Goal: Task Accomplishment & Management: Use online tool/utility

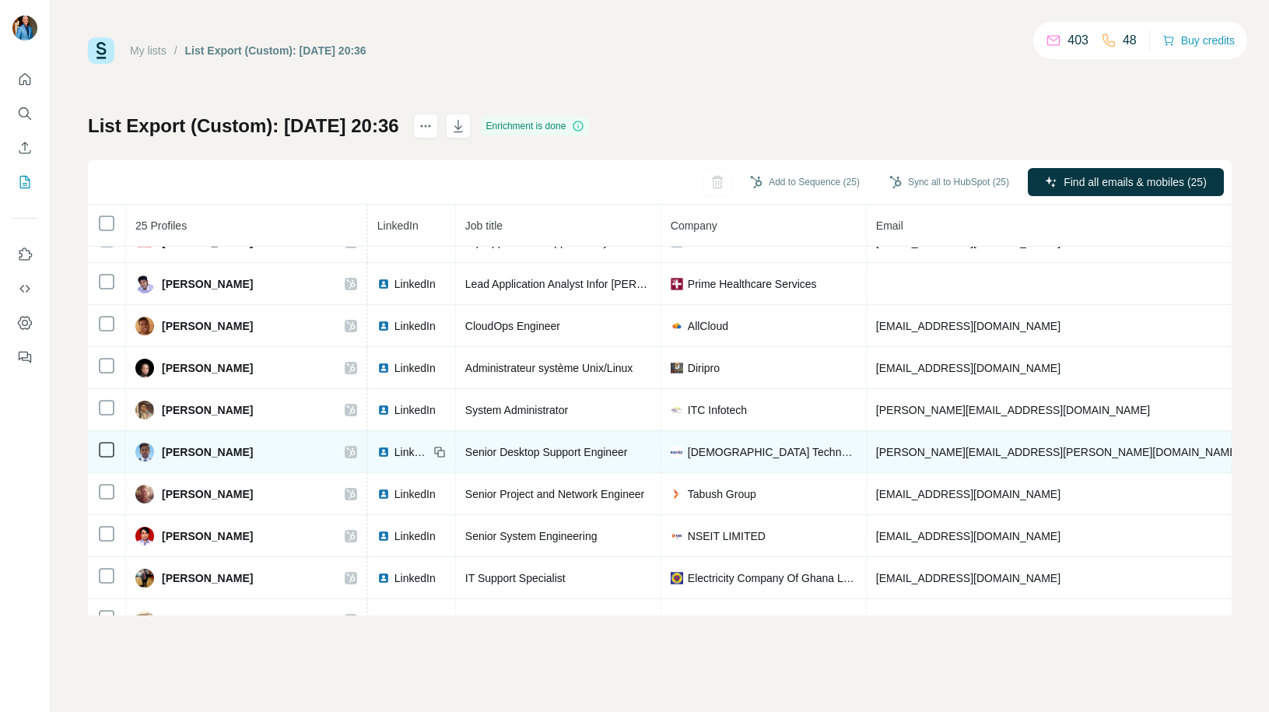
scroll to position [26, 0]
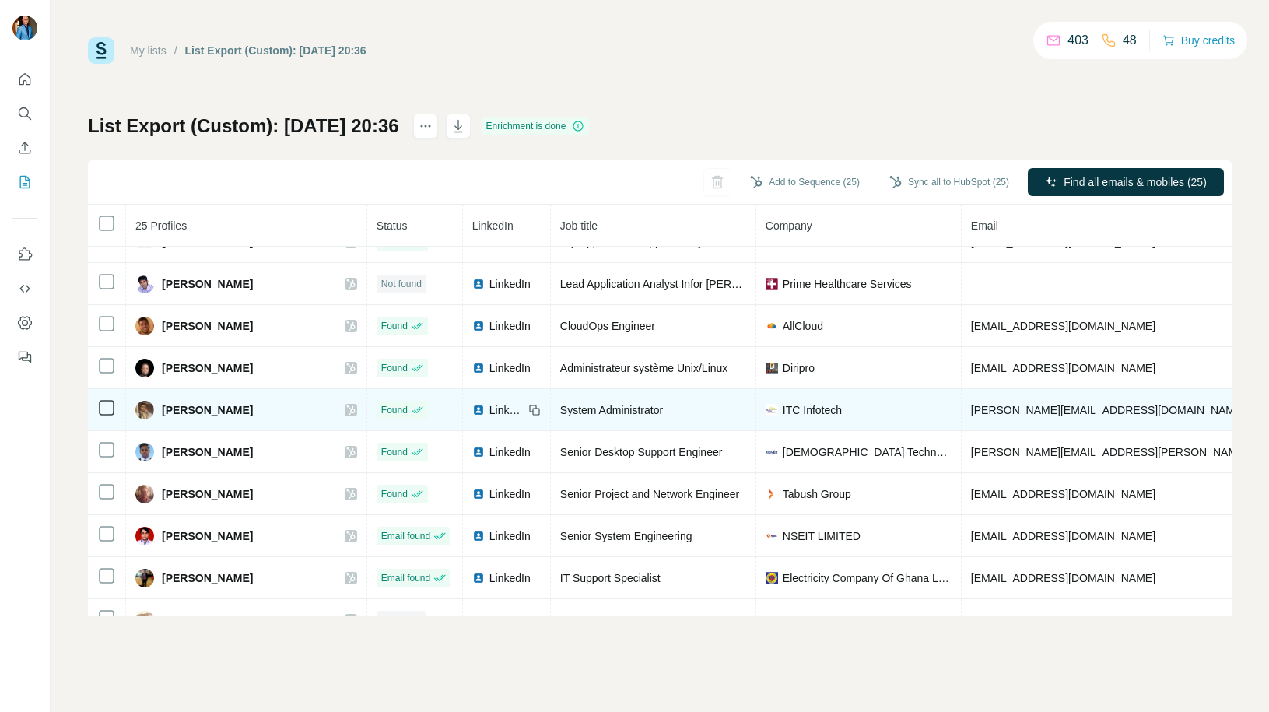
click at [346, 407] on icon at bounding box center [350, 410] width 9 height 12
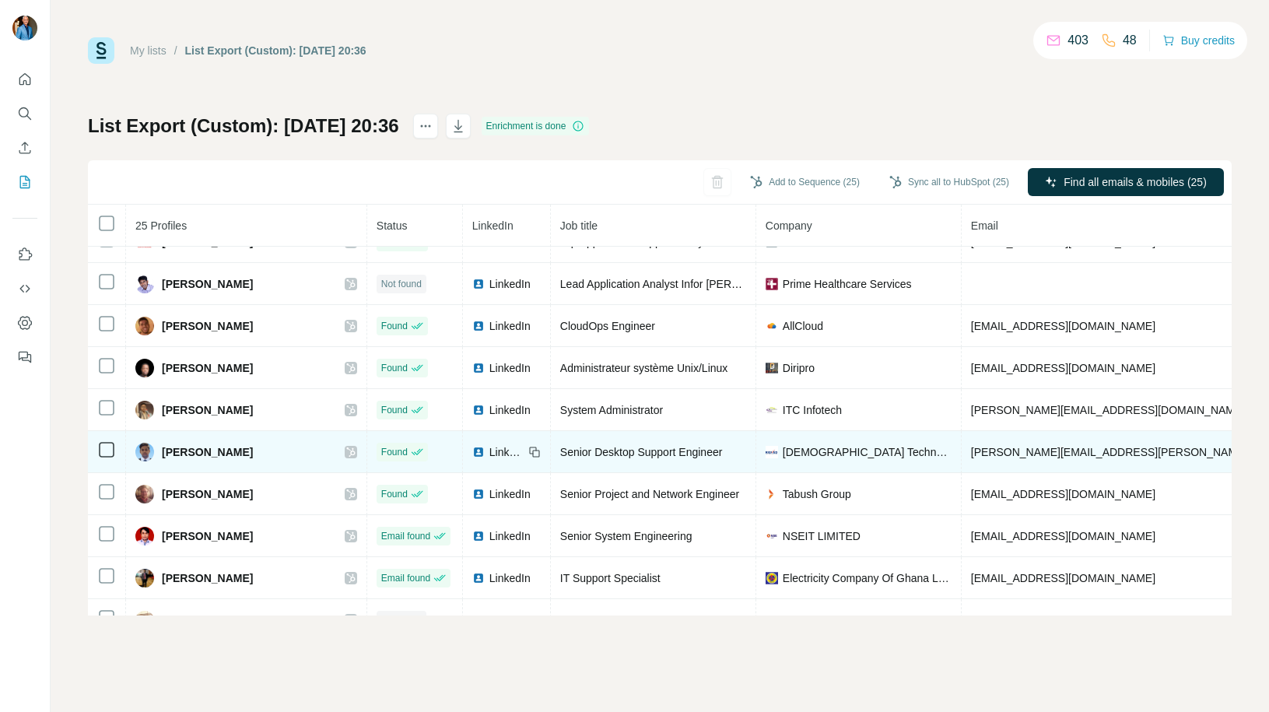
click at [346, 450] on icon at bounding box center [350, 451] width 9 height 9
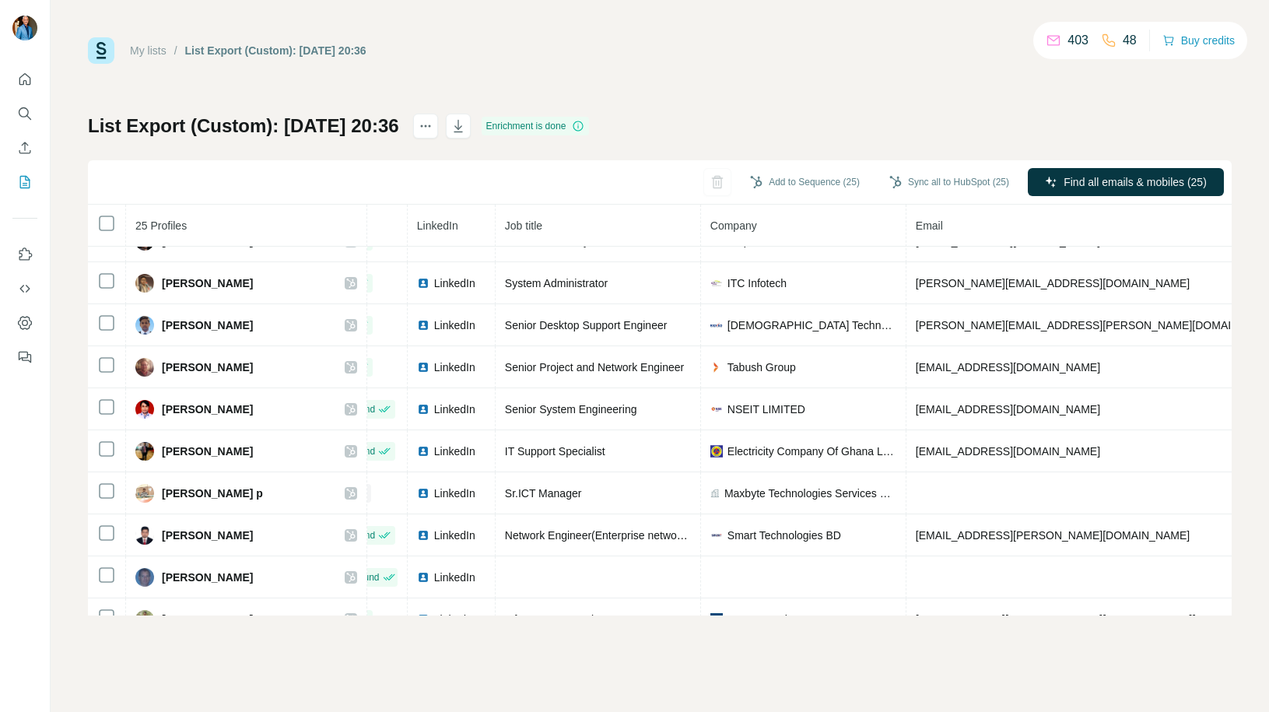
scroll to position [153, 55]
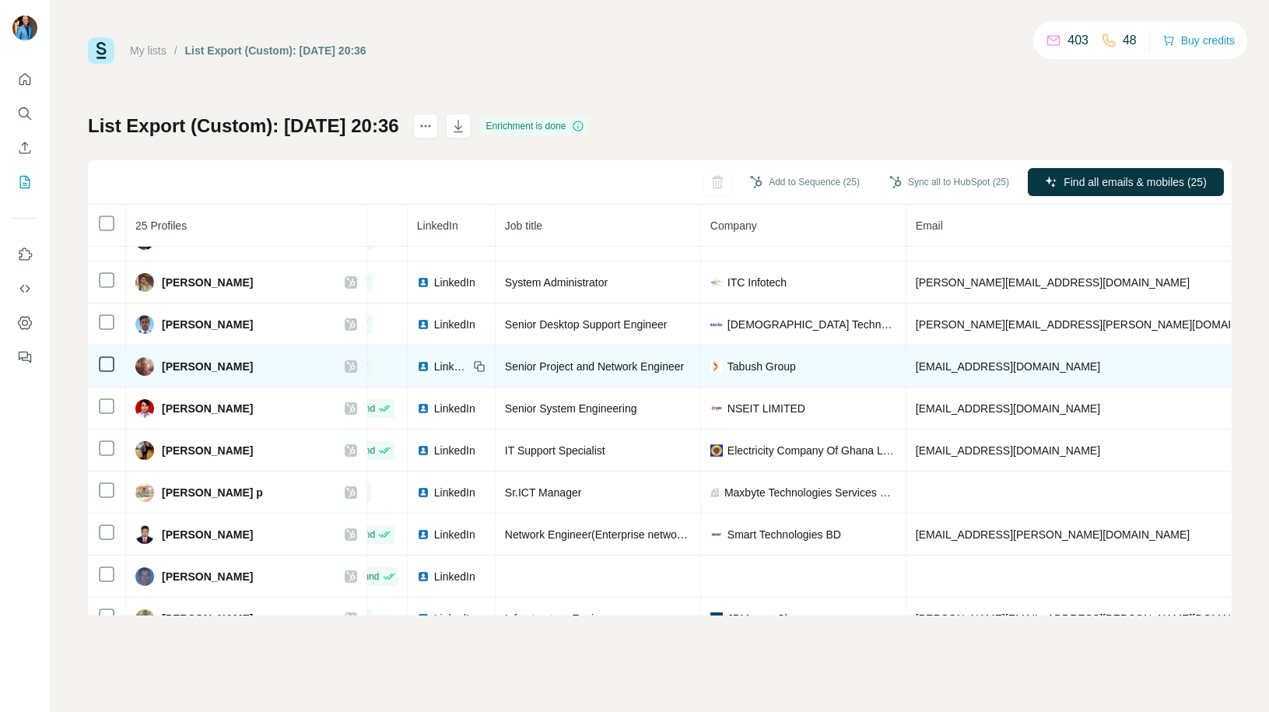
click at [346, 366] on icon at bounding box center [350, 366] width 9 height 12
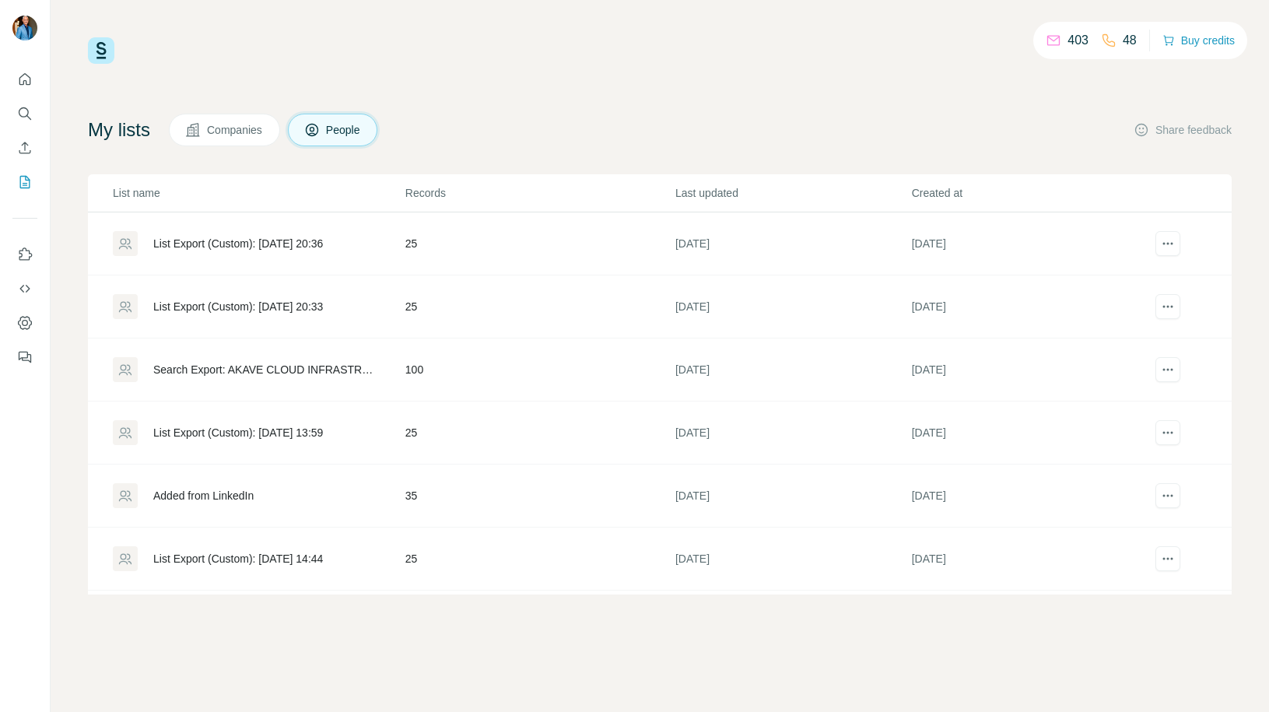
click at [267, 368] on div "Search Export: AKAVE CLOUD INFRASTRUCTURE LEADER, All my saved accounts - 25/09…" at bounding box center [266, 370] width 226 height 16
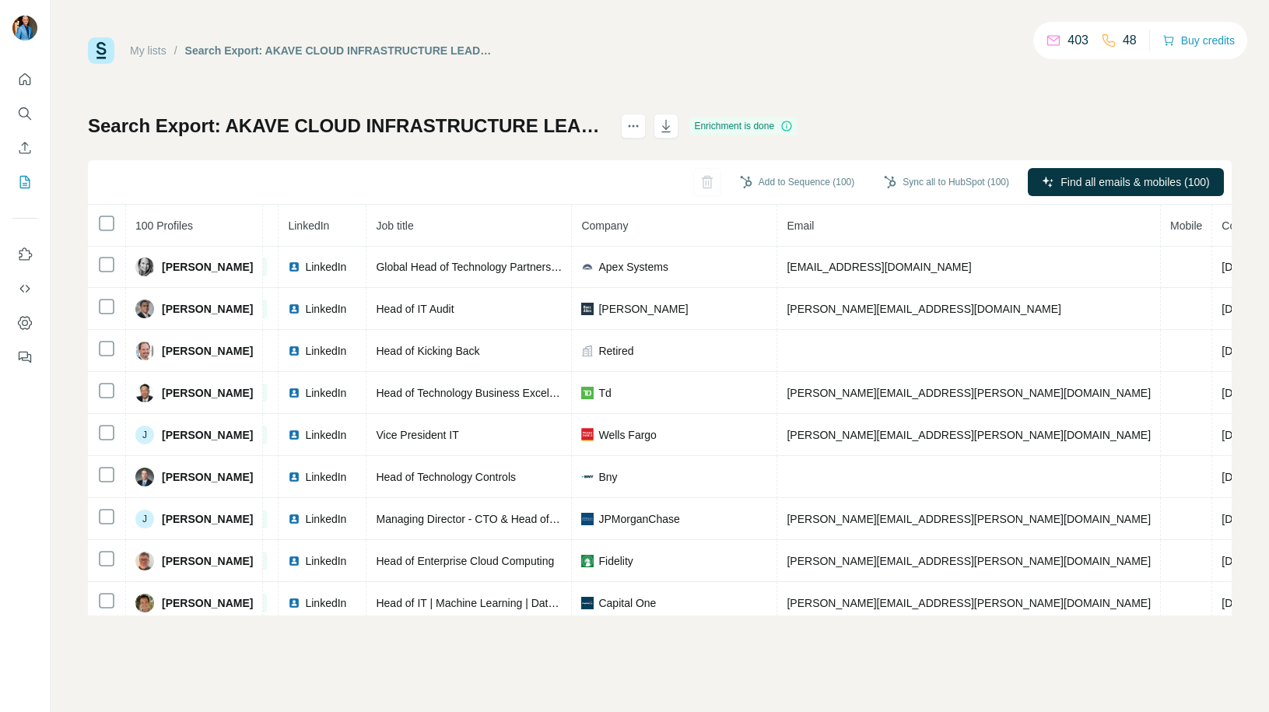
scroll to position [1, 0]
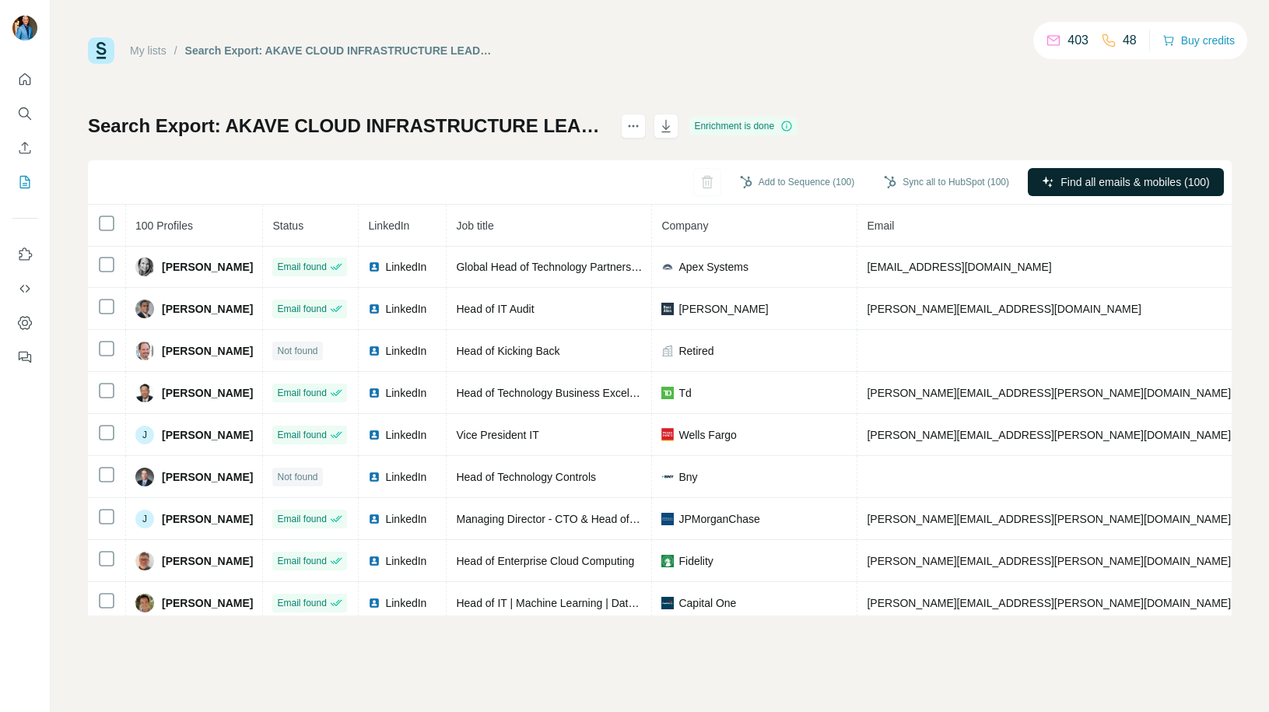
click at [1091, 180] on span "Find all emails & mobiles (100)" at bounding box center [1134, 182] width 149 height 16
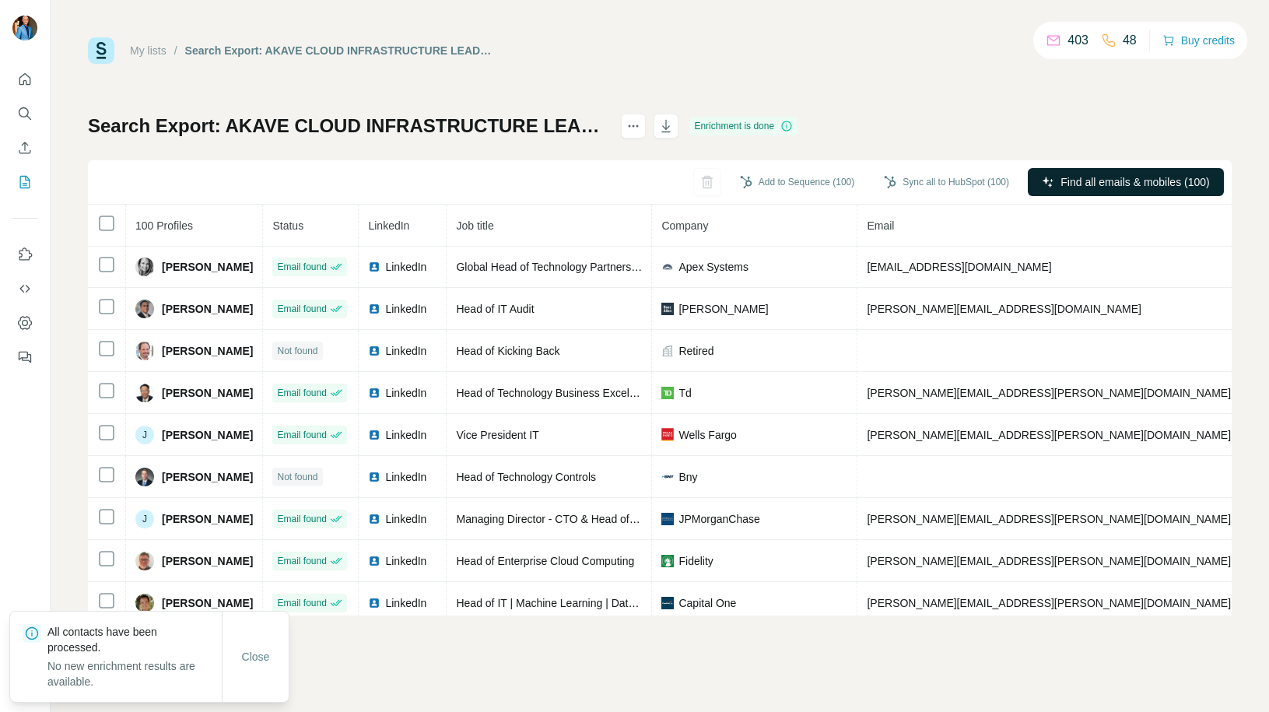
click at [1122, 186] on span "Find all emails & mobiles (100)" at bounding box center [1134, 182] width 149 height 16
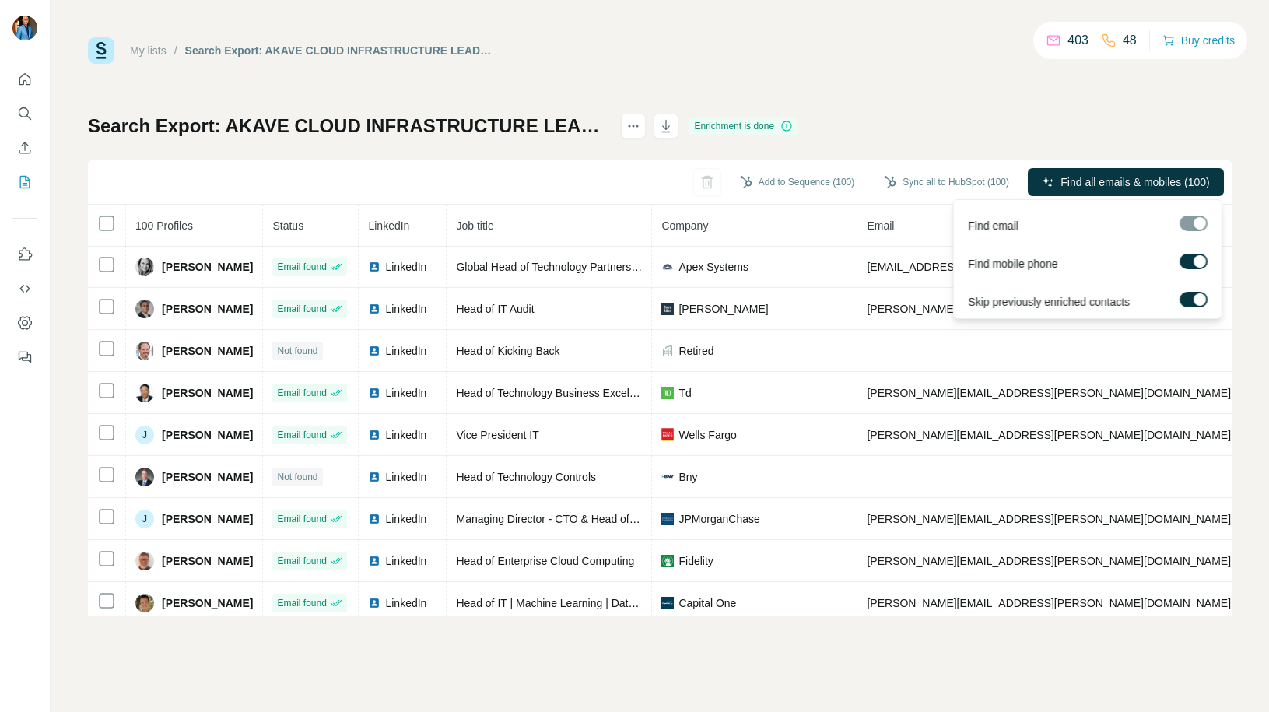
click at [1144, 91] on div "My lists / Search Export: AKAVE CLOUD INFRASTRUCTURE LEADER, All my saved accou…" at bounding box center [660, 326] width 1144 height 578
click at [1191, 223] on div at bounding box center [1193, 224] width 28 height 16
click at [1181, 184] on span "Find all emails & mobiles (100)" at bounding box center [1134, 182] width 149 height 16
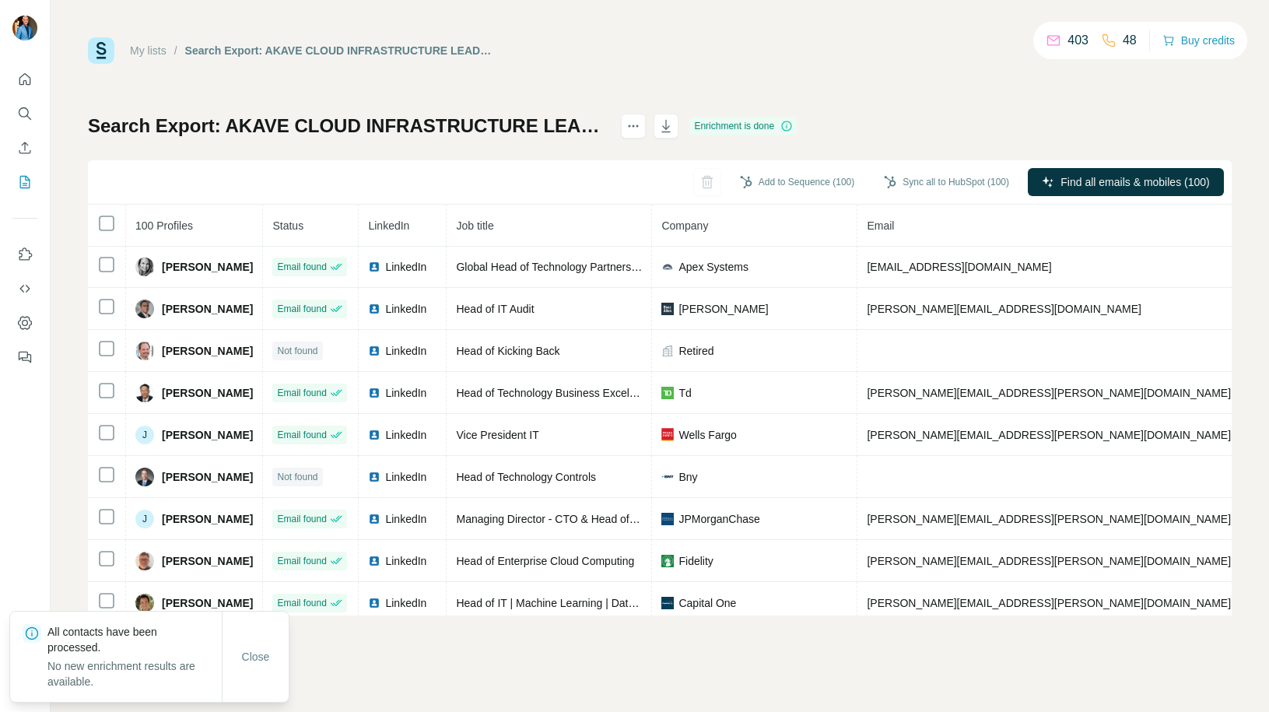
click at [1139, 93] on div "My lists / Search Export: AKAVE CLOUD INFRASTRUCTURE LEADER, All my saved accou…" at bounding box center [660, 326] width 1144 height 578
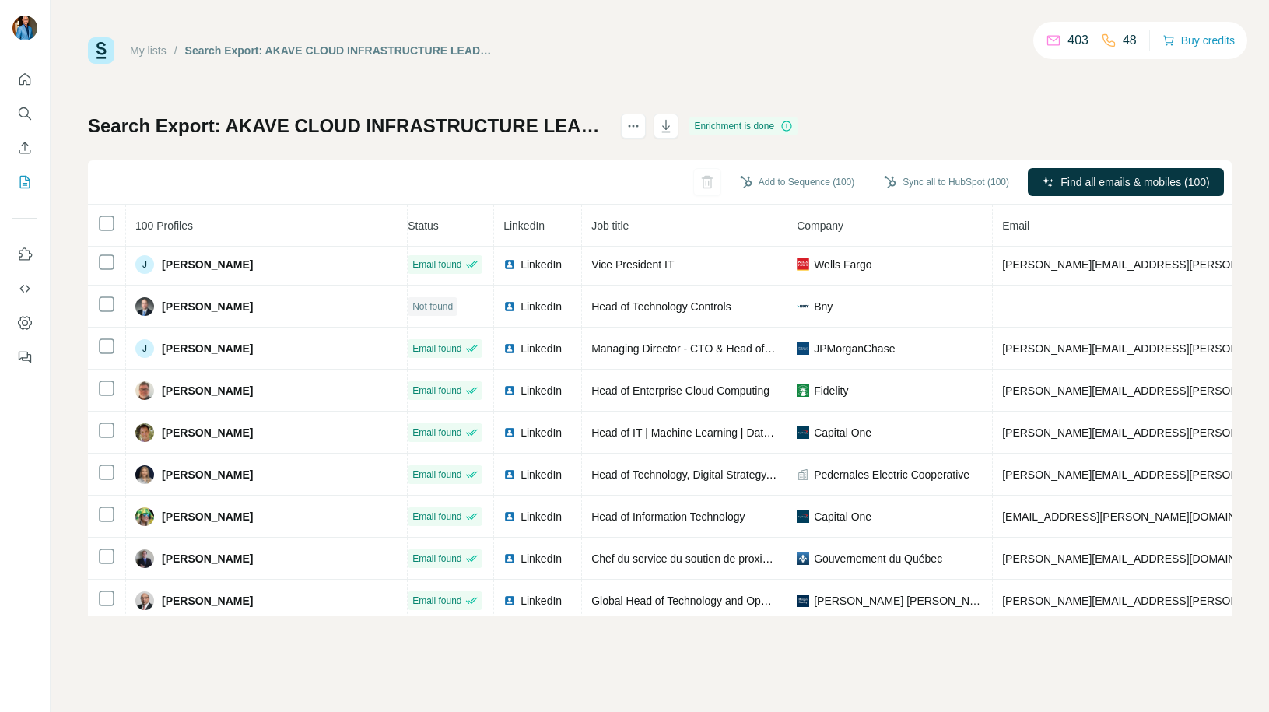
scroll to position [171, 0]
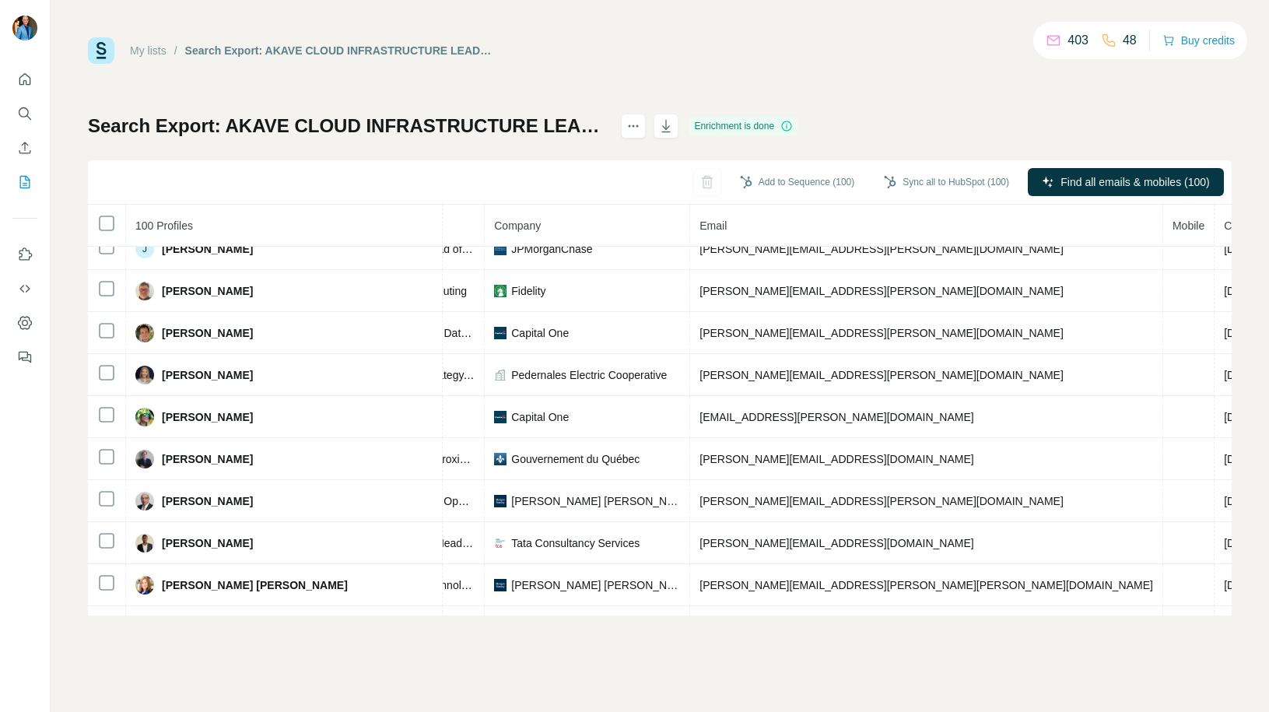
scroll to position [0, 347]
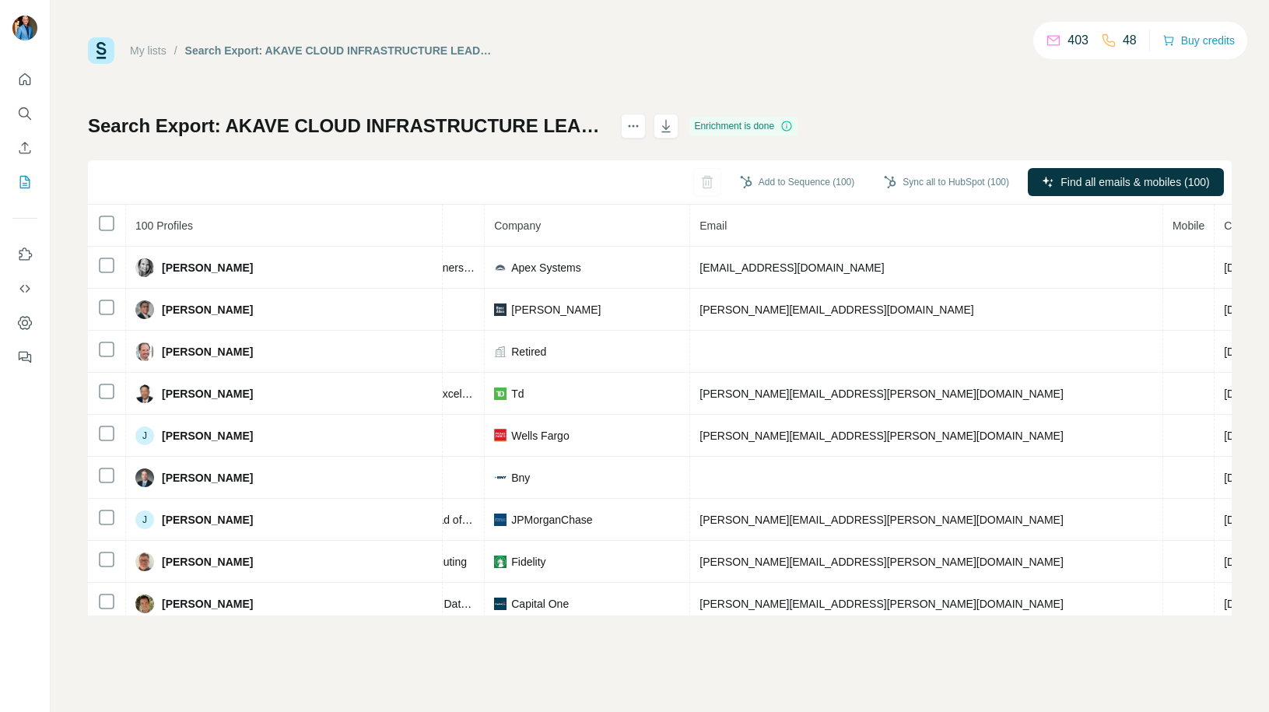
click at [1172, 231] on span "Mobile" at bounding box center [1188, 225] width 32 height 12
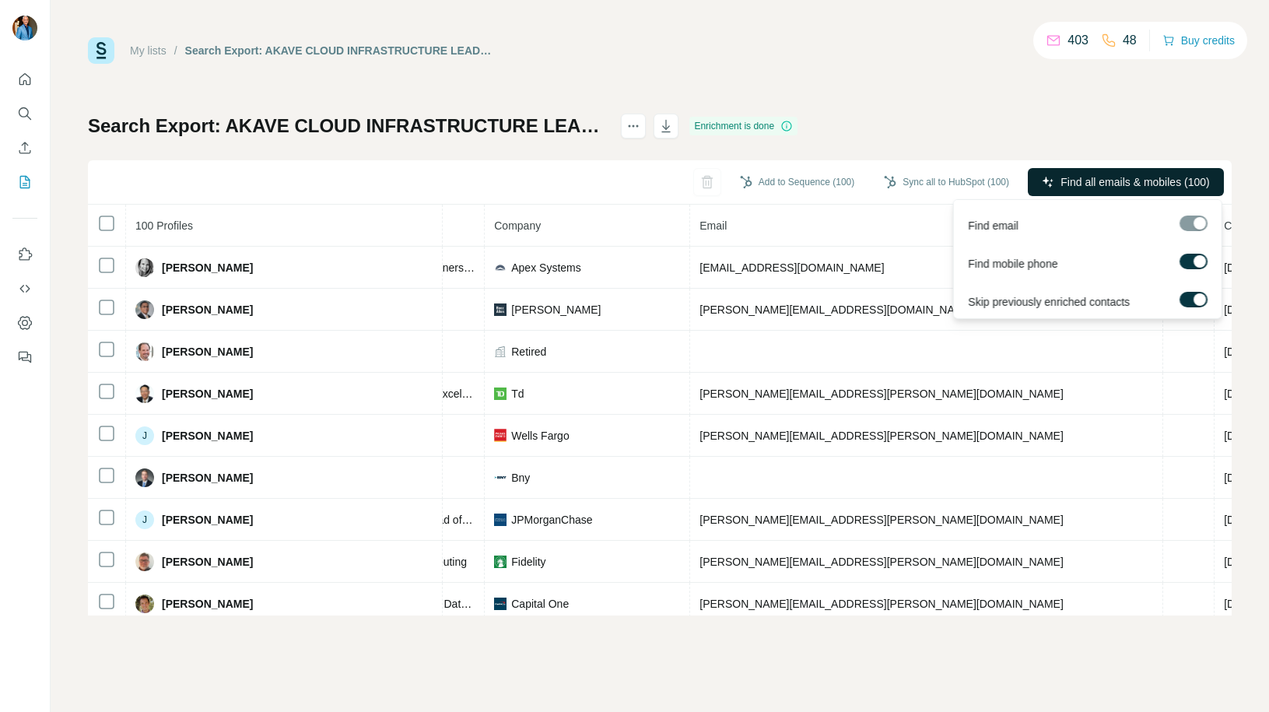
click at [1080, 180] on span "Find all emails & mobiles (100)" at bounding box center [1134, 182] width 149 height 16
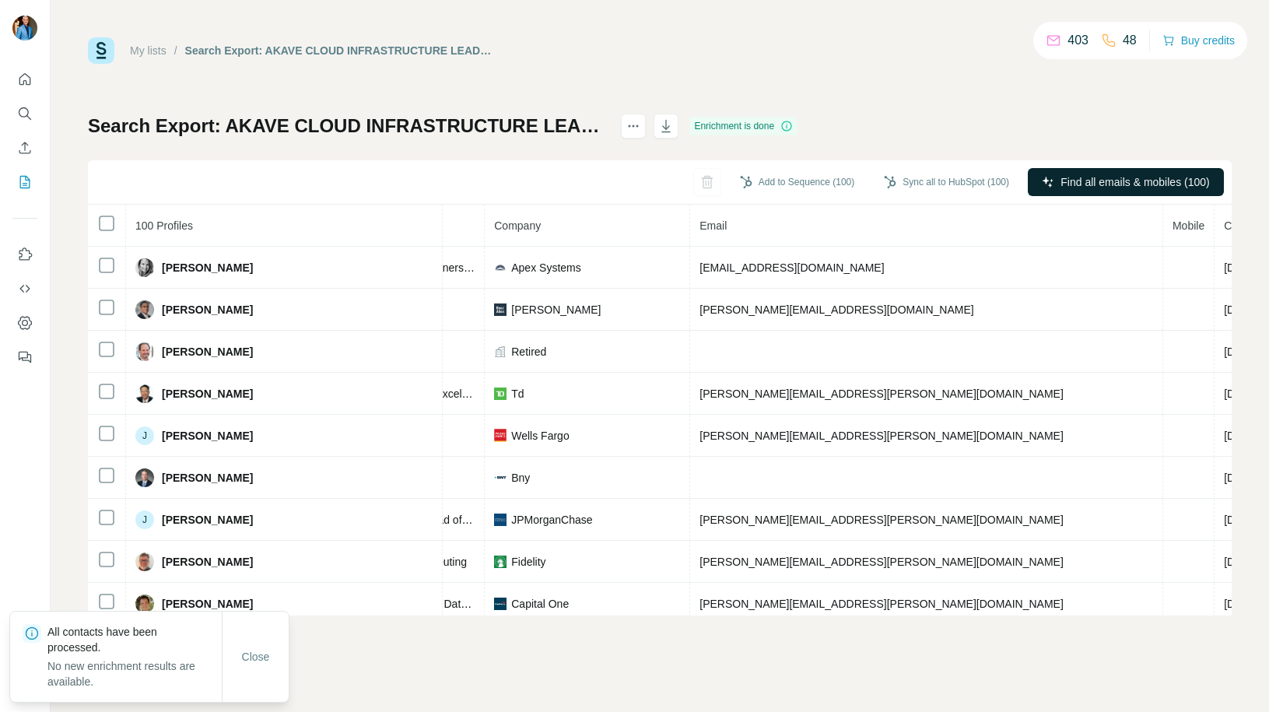
click at [1161, 177] on span "Find all emails & mobiles (100)" at bounding box center [1134, 182] width 149 height 16
click at [1205, 171] on button "Find all emails & mobiles (100)" at bounding box center [1126, 182] width 196 height 28
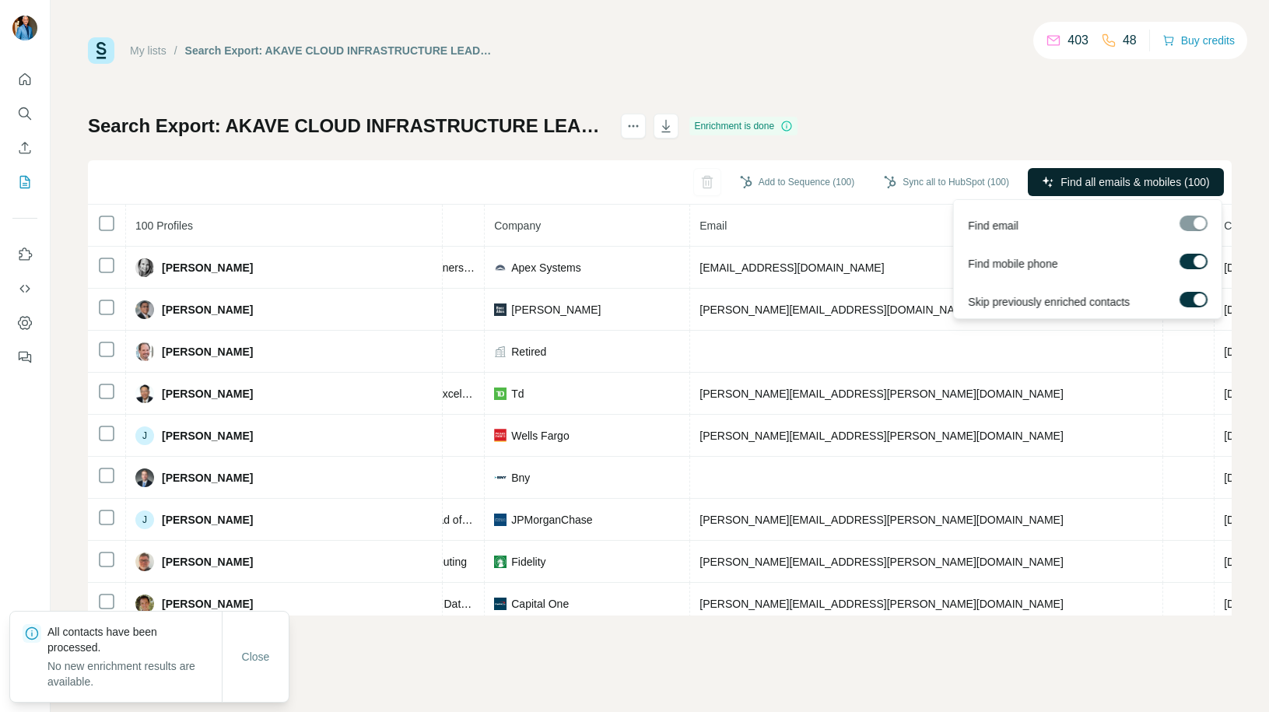
click at [1206, 186] on span "Find all emails & mobiles (100)" at bounding box center [1134, 182] width 149 height 16
click at [1186, 178] on span "Find all emails & mobiles (100)" at bounding box center [1134, 182] width 149 height 16
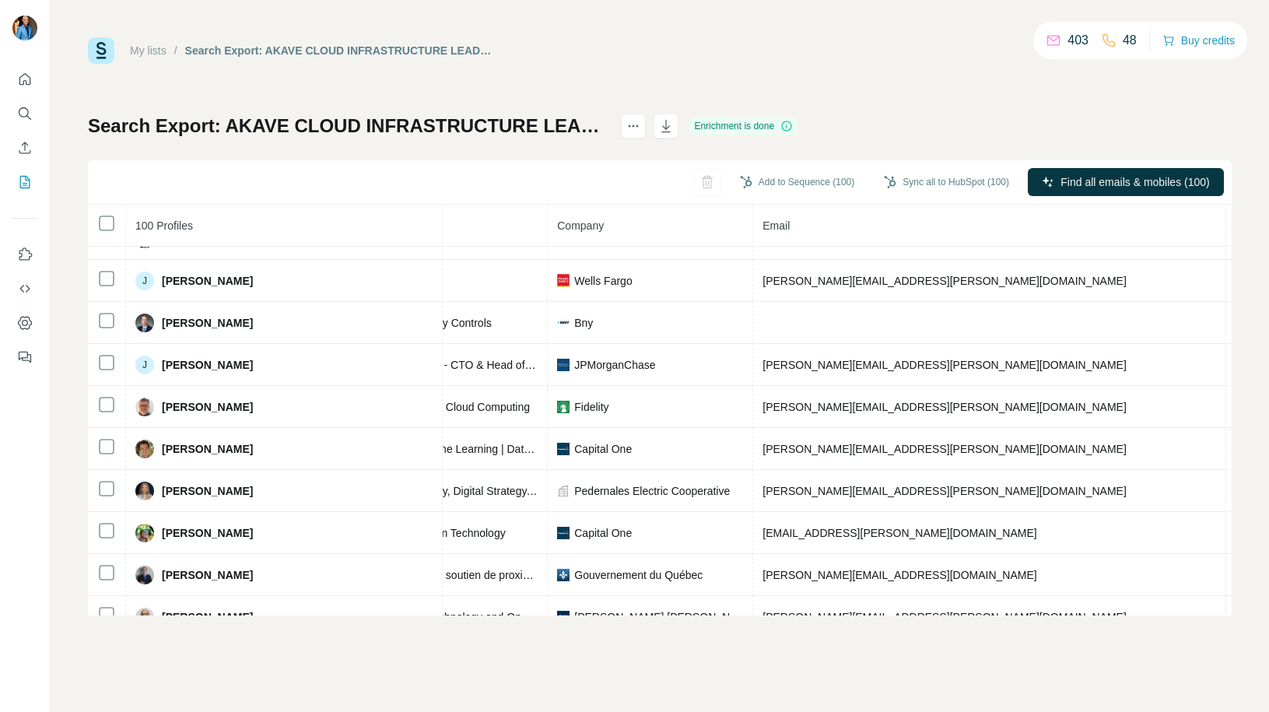
scroll to position [0, 284]
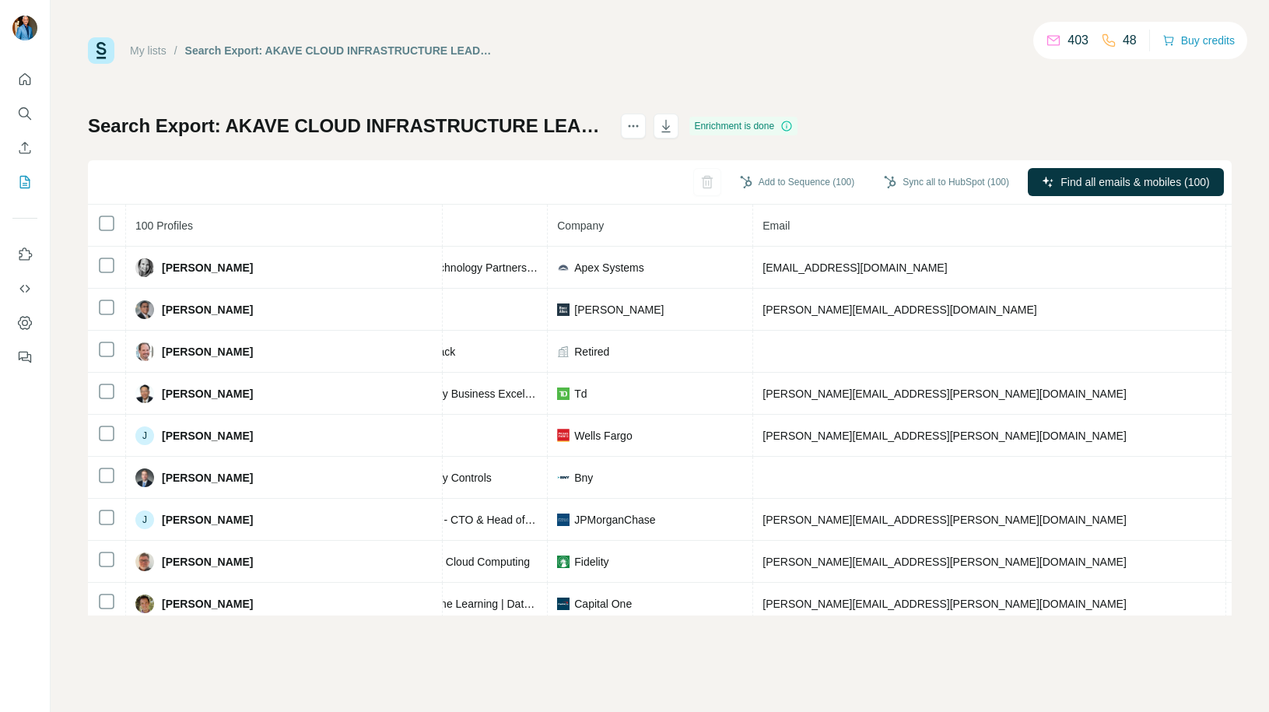
click at [995, 82] on div "My lists / Search Export: AKAVE CLOUD INFRASTRUCTURE LEADER, All my saved accou…" at bounding box center [660, 326] width 1144 height 578
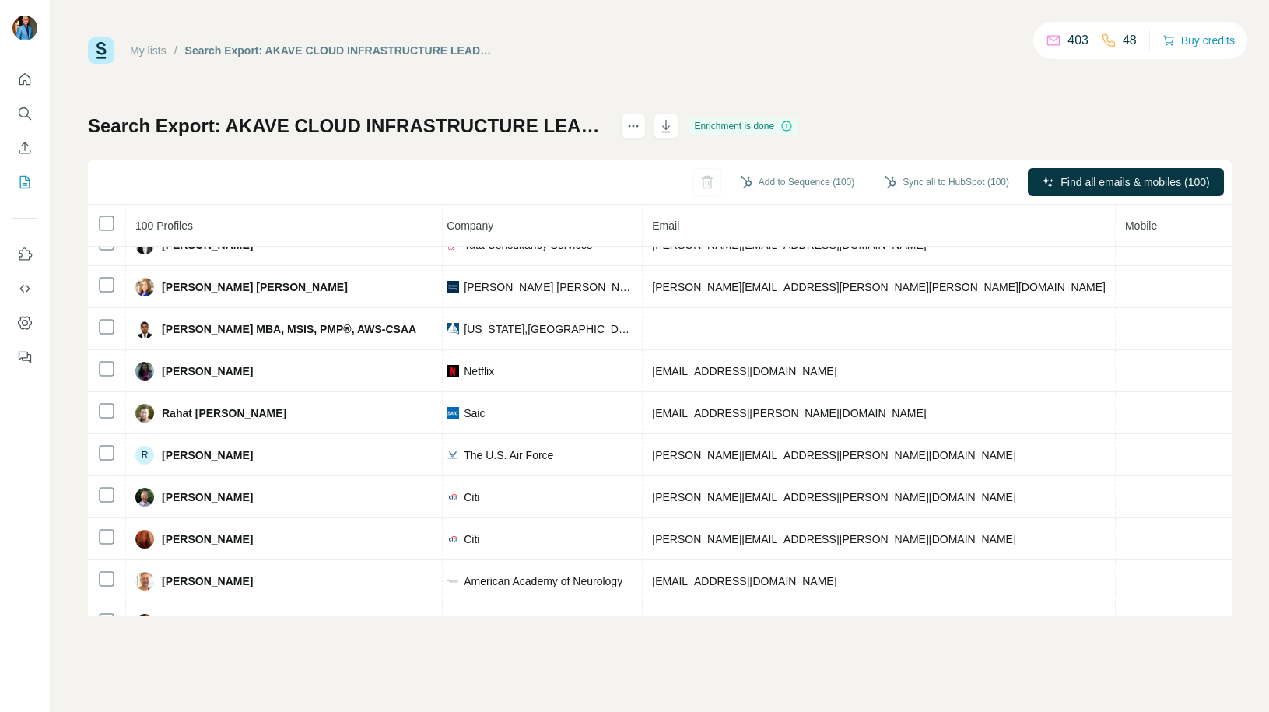
scroll to position [492, 394]
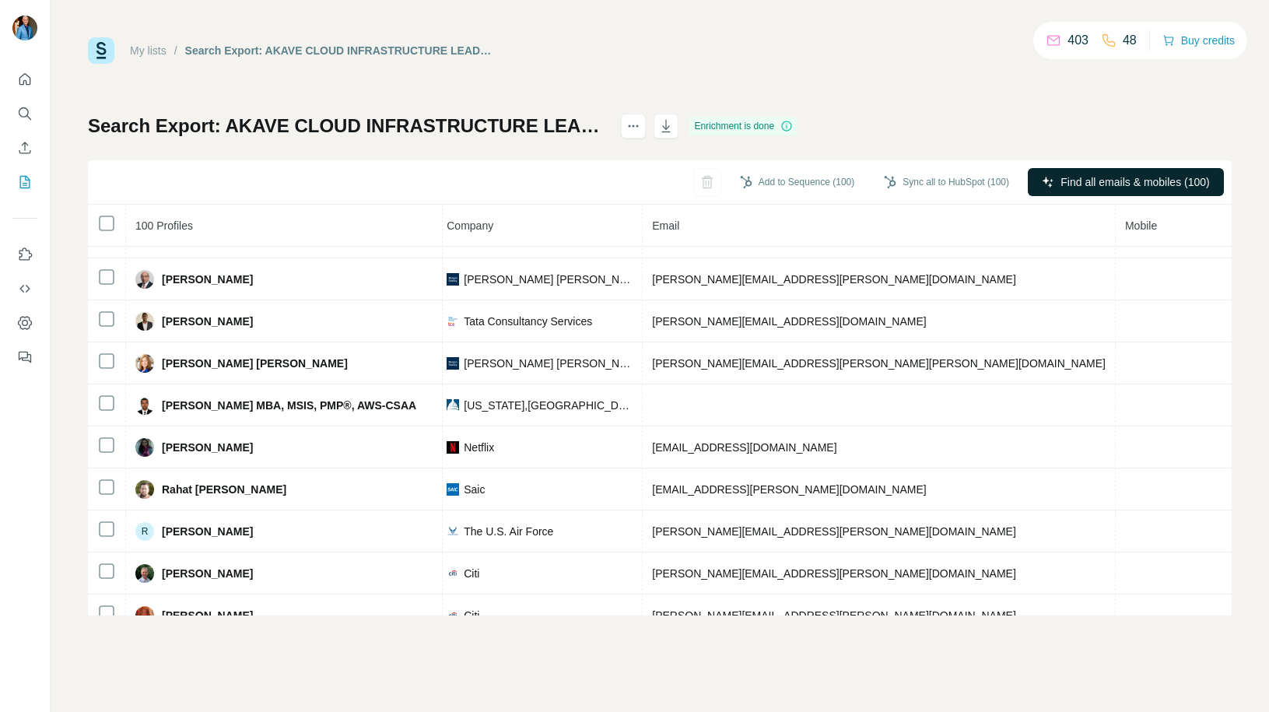
click at [1100, 185] on span "Find all emails & mobiles (100)" at bounding box center [1134, 182] width 149 height 16
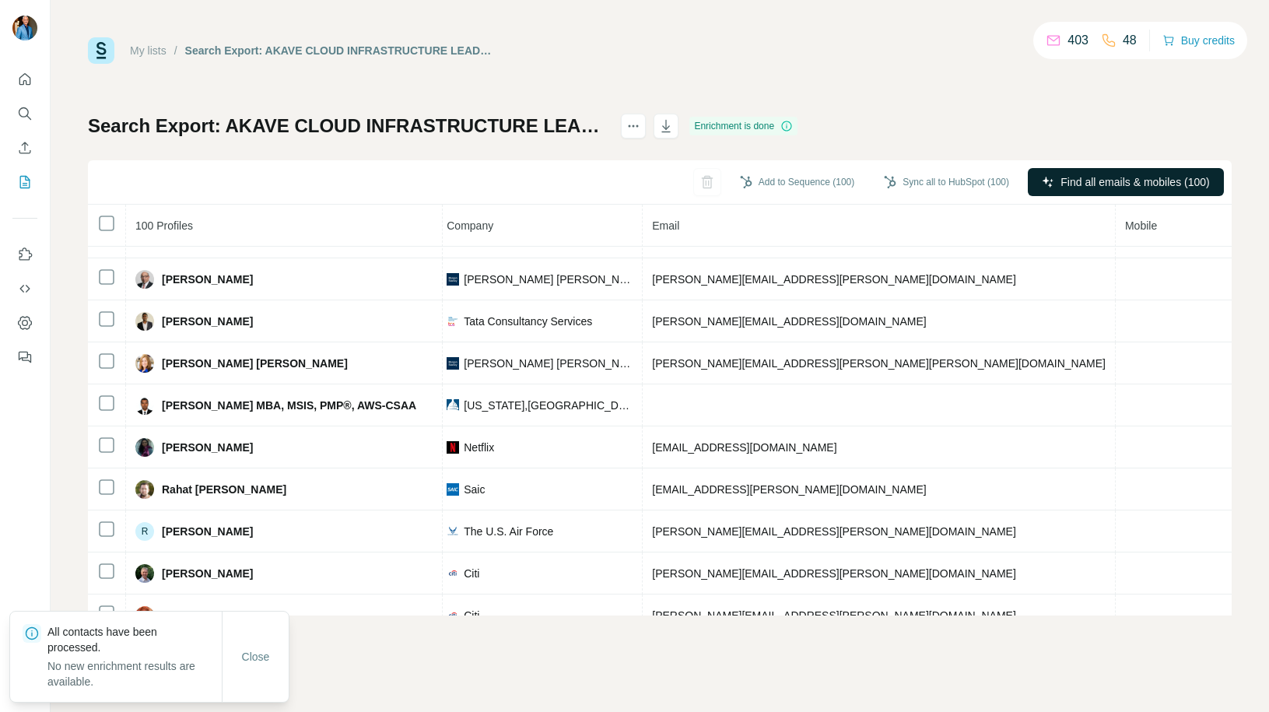
click at [1175, 180] on span "Find all emails & mobiles (100)" at bounding box center [1134, 182] width 149 height 16
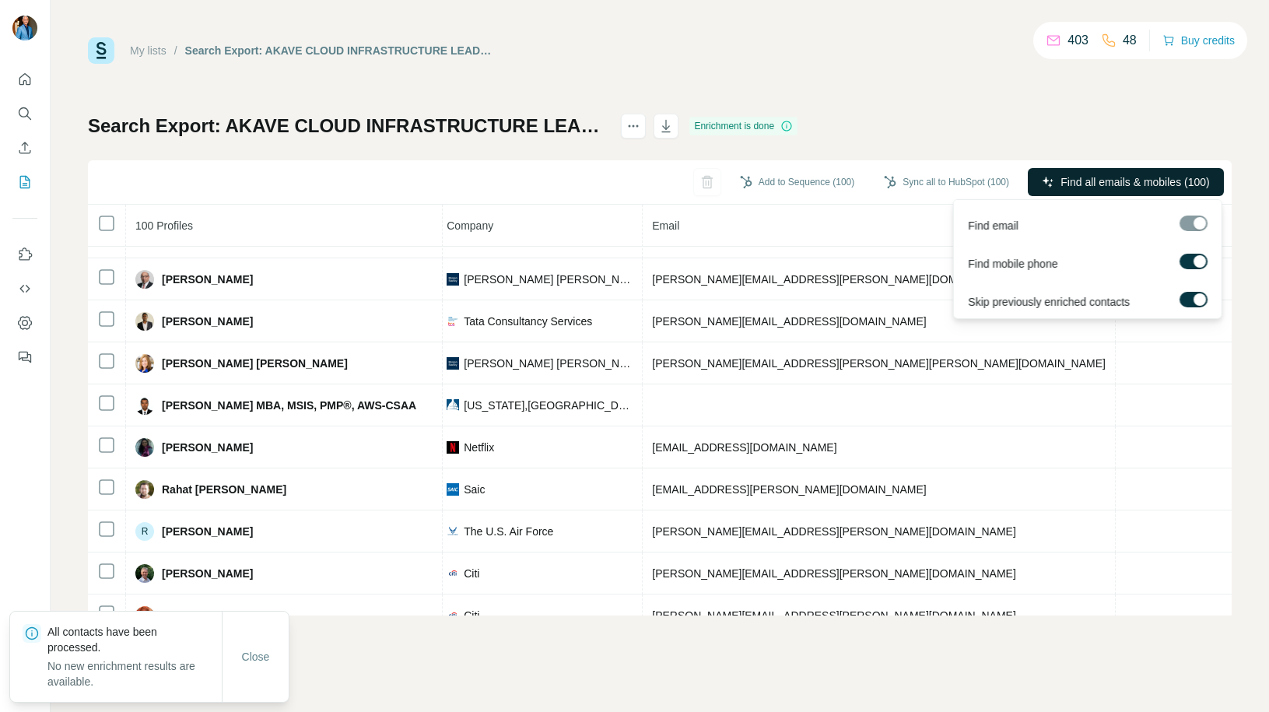
click at [1190, 187] on span "Find all emails & mobiles (100)" at bounding box center [1134, 182] width 149 height 16
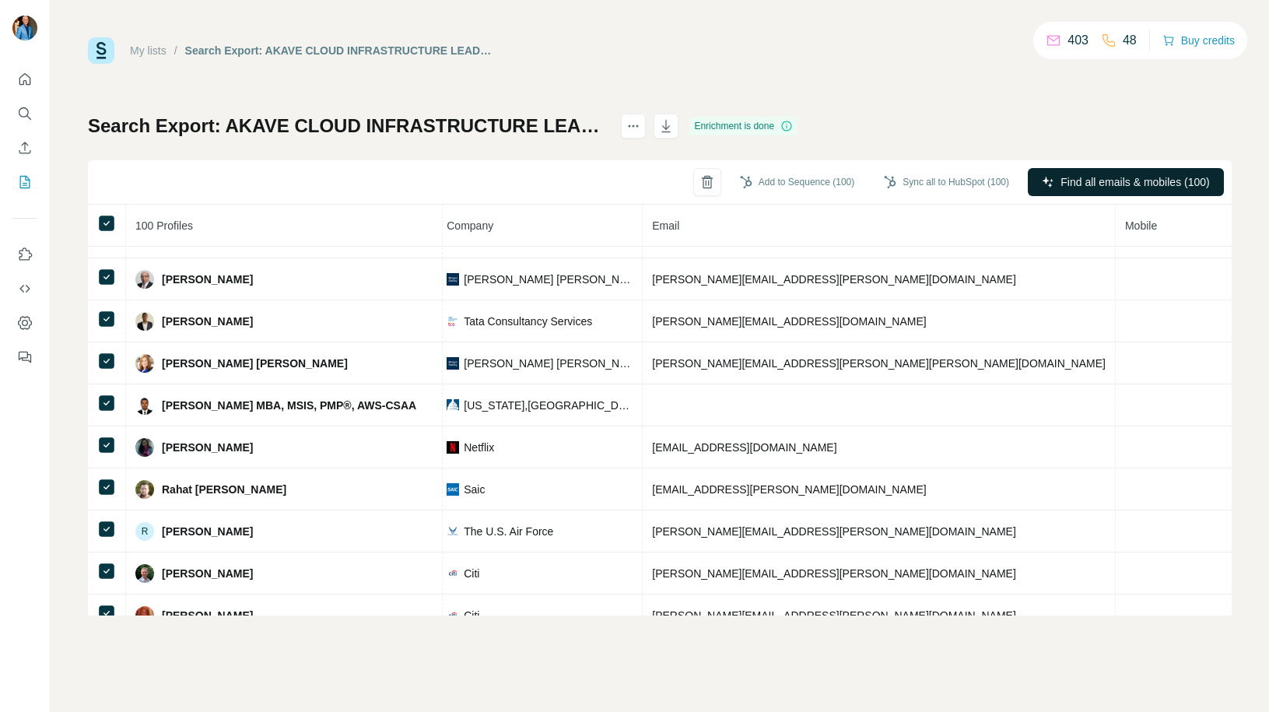
click at [1060, 177] on span "Find all emails & mobiles (100)" at bounding box center [1134, 182] width 149 height 16
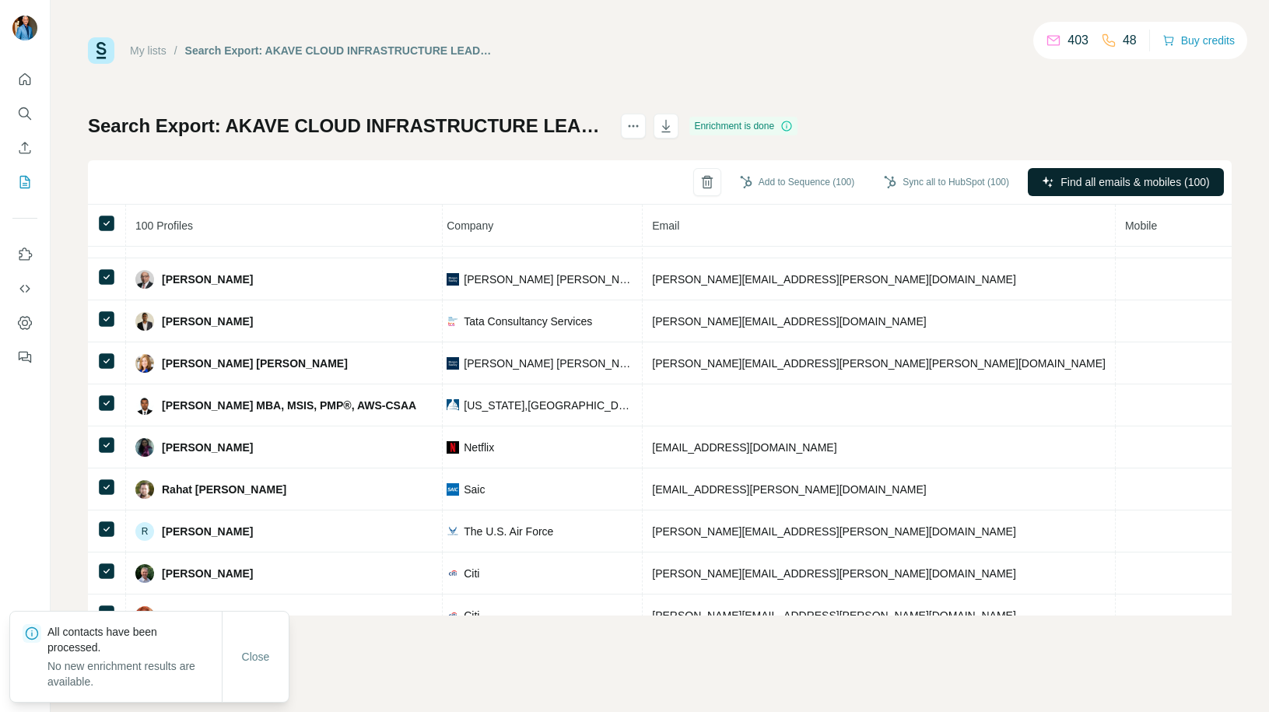
click at [1081, 178] on span "Find all emails & mobiles (100)" at bounding box center [1134, 182] width 149 height 16
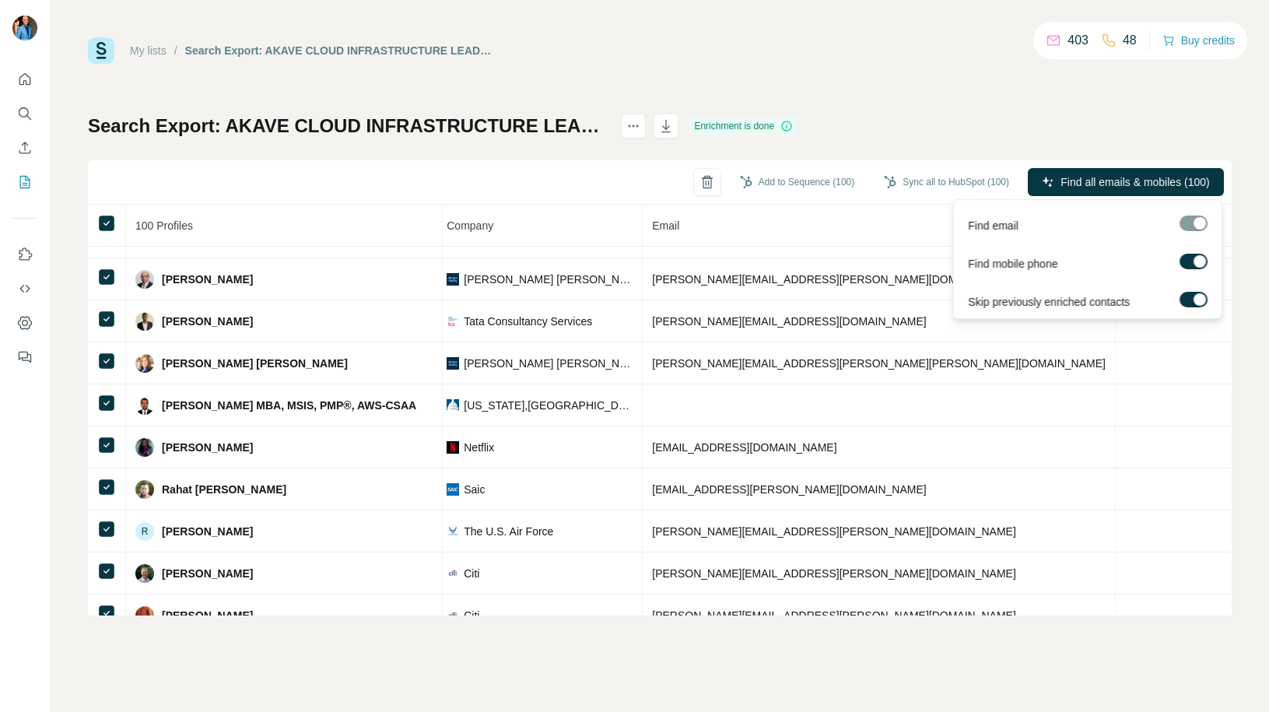
click at [1192, 265] on label at bounding box center [1193, 262] width 28 height 16
click at [1178, 188] on span "Find all emails (100)" at bounding box center [1162, 182] width 98 height 16
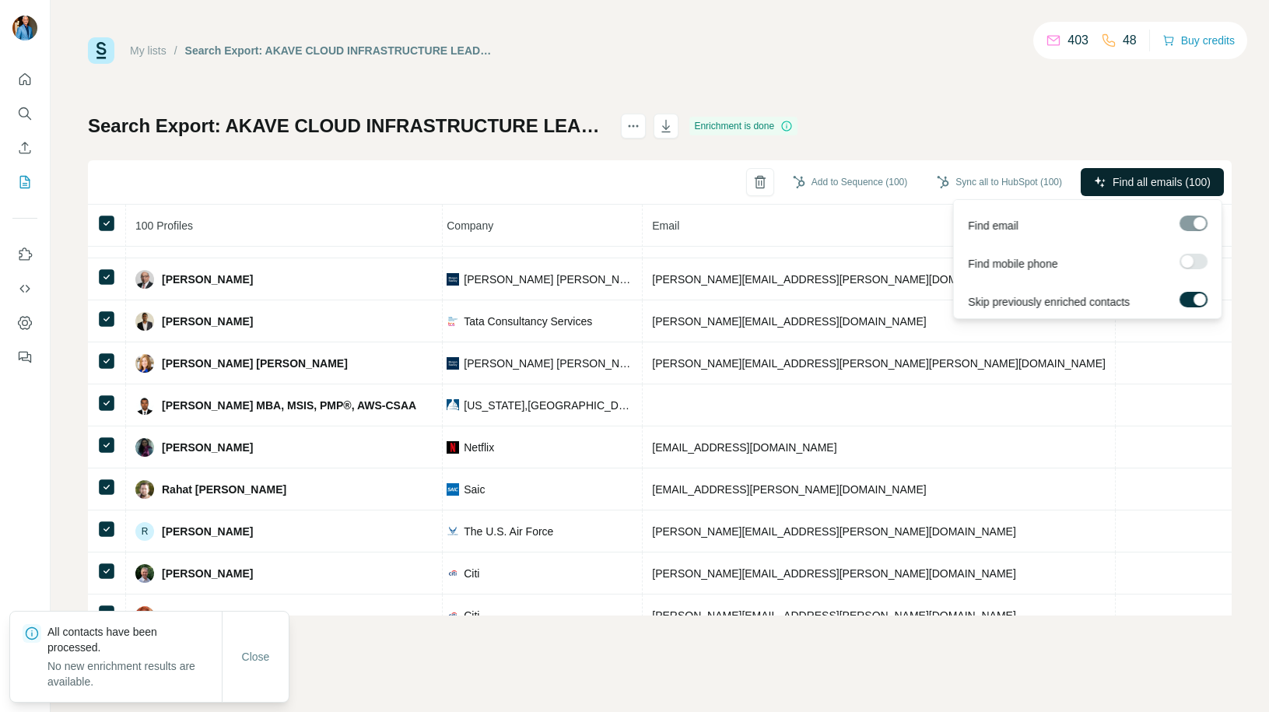
click at [1169, 188] on span "Find all emails (100)" at bounding box center [1162, 182] width 98 height 16
drag, startPoint x: 1158, startPoint y: 184, endPoint x: 1195, endPoint y: 261, distance: 86.0
click at [1195, 261] on body "My lists / Search Export: AKAVE CLOUD INFRASTRUCTURE LEADER, All my saved accou…" at bounding box center [634, 356] width 1269 height 712
click at [1195, 261] on label at bounding box center [1193, 262] width 28 height 16
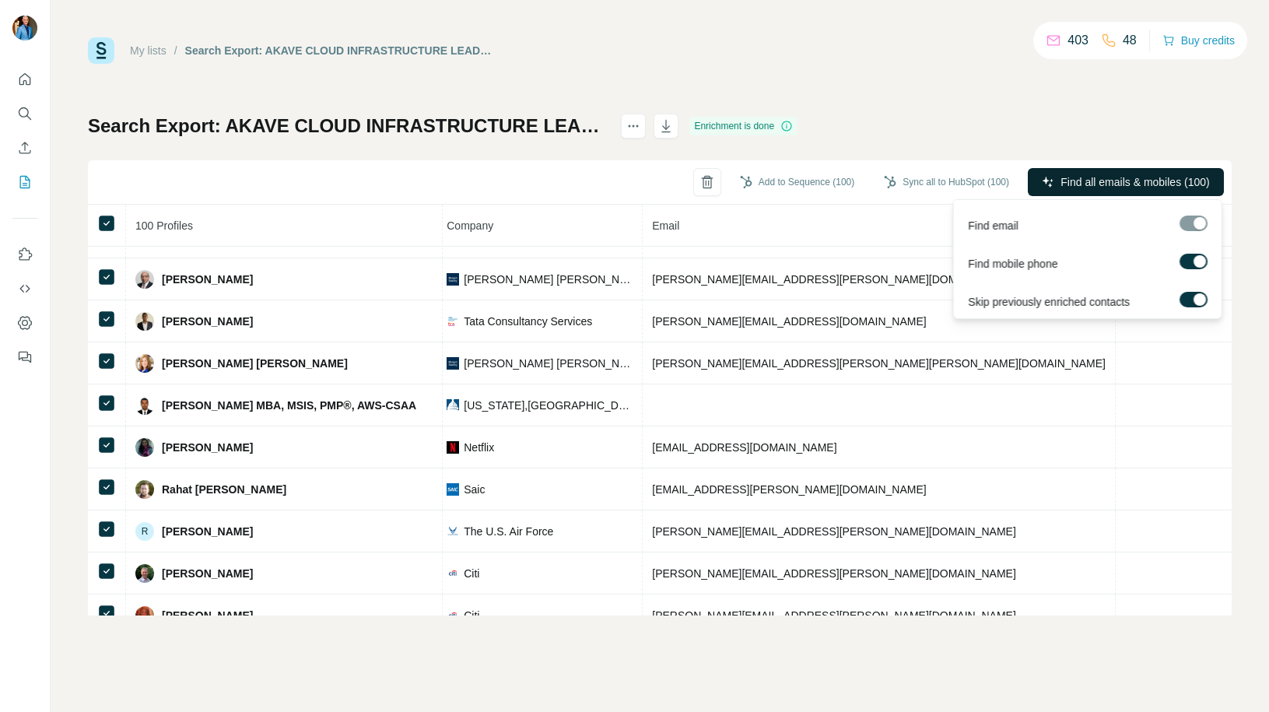
click at [1132, 183] on span "Find all emails & mobiles (100)" at bounding box center [1134, 182] width 149 height 16
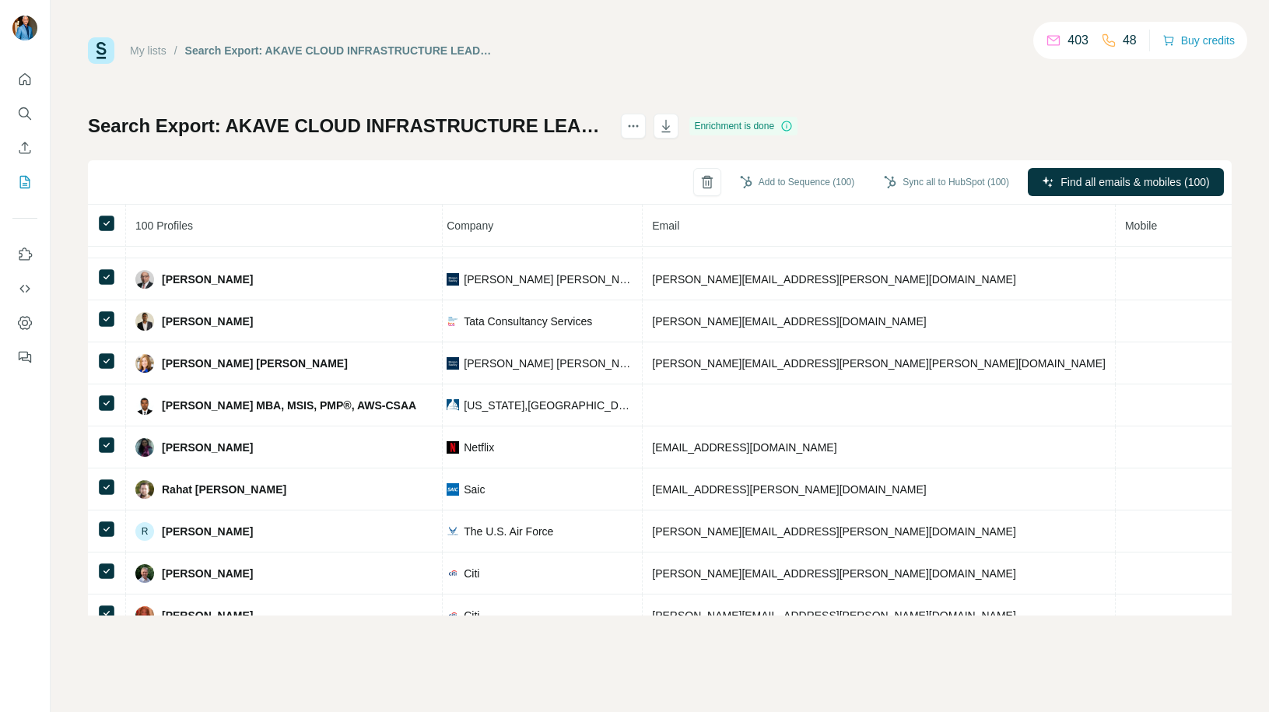
click at [1054, 41] on div "403" at bounding box center [1067, 40] width 43 height 19
click at [1113, 35] on div "48" at bounding box center [1119, 40] width 36 height 19
click at [1067, 36] on p "403" at bounding box center [1077, 40] width 21 height 19
click at [641, 124] on icon "actions" at bounding box center [634, 126] width 16 height 16
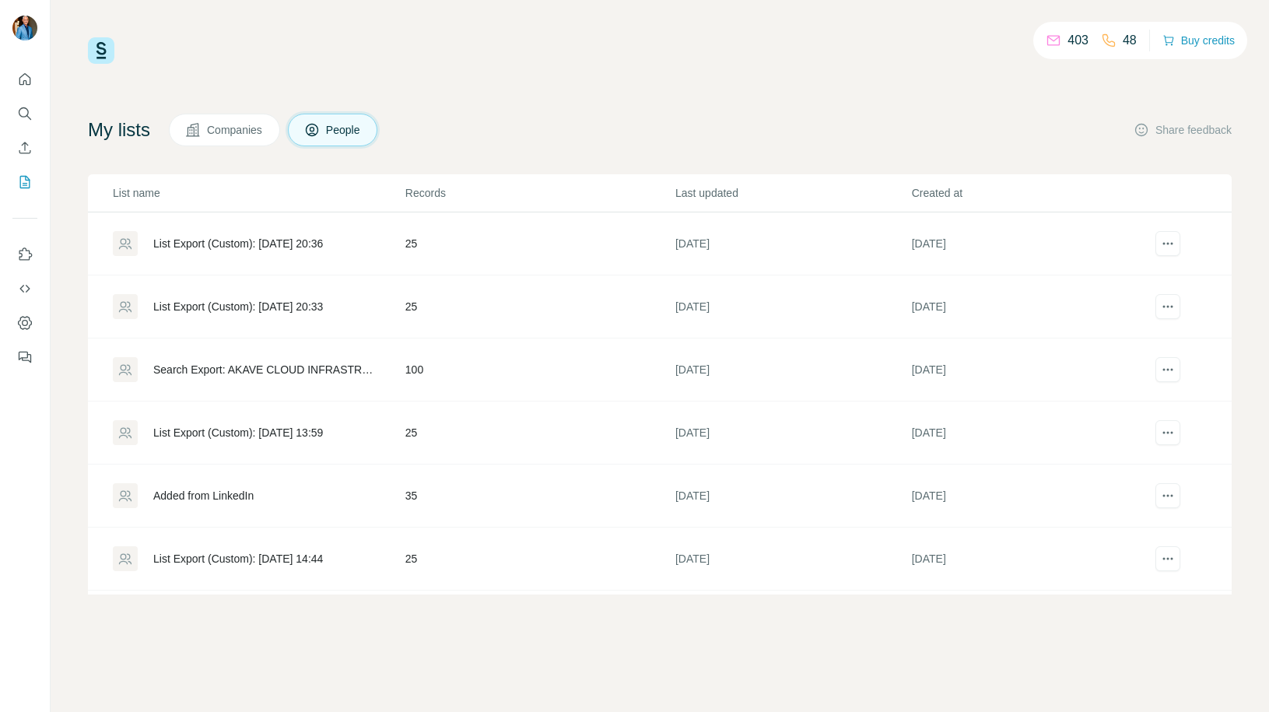
scroll to position [59, 0]
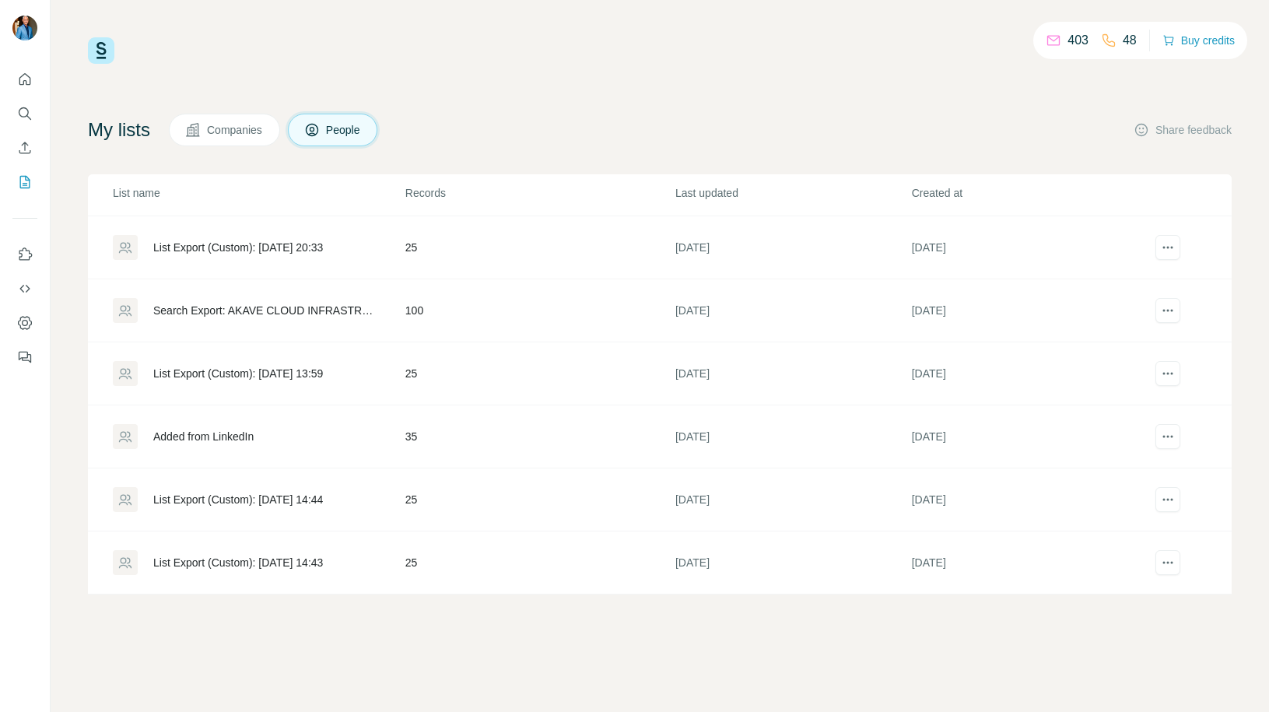
click at [231, 564] on div "List Export (Custom): 10/09/2025 14:43" at bounding box center [238, 563] width 170 height 16
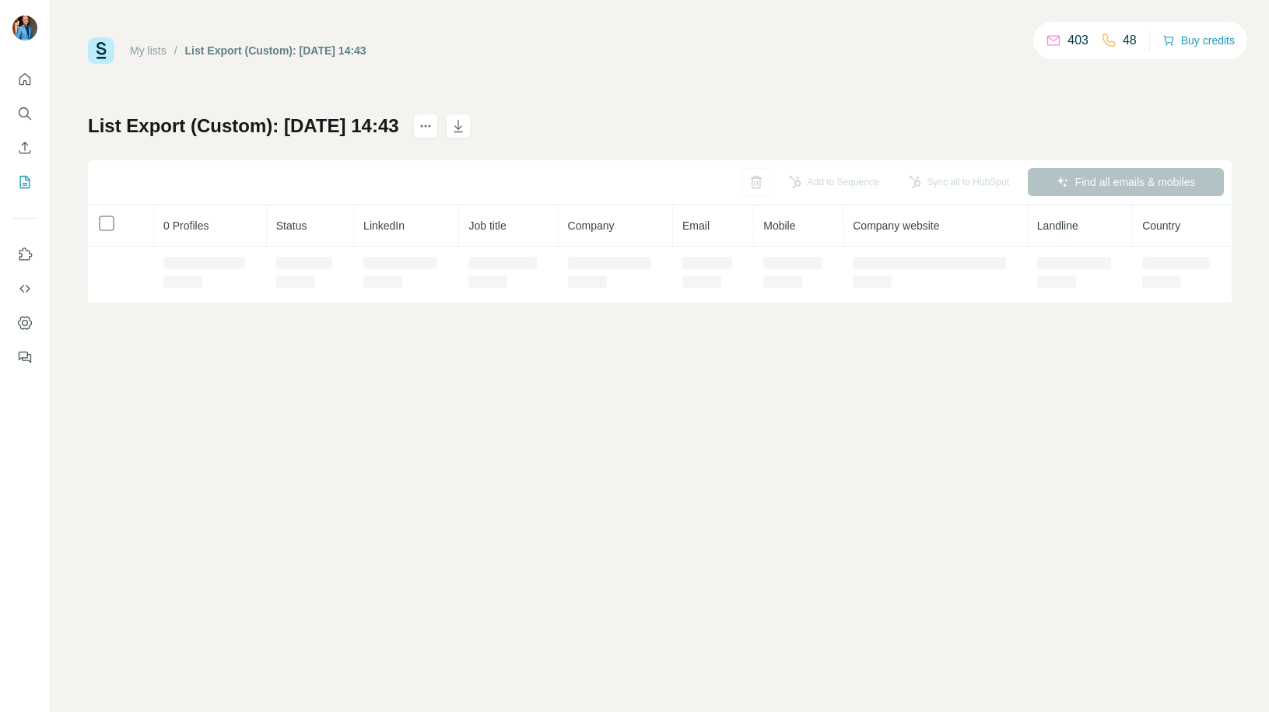
click at [231, 564] on div "My lists / List Export (Custom): 10/09/2025 14:43 403 48 Buy credits List Expor…" at bounding box center [660, 356] width 1218 height 712
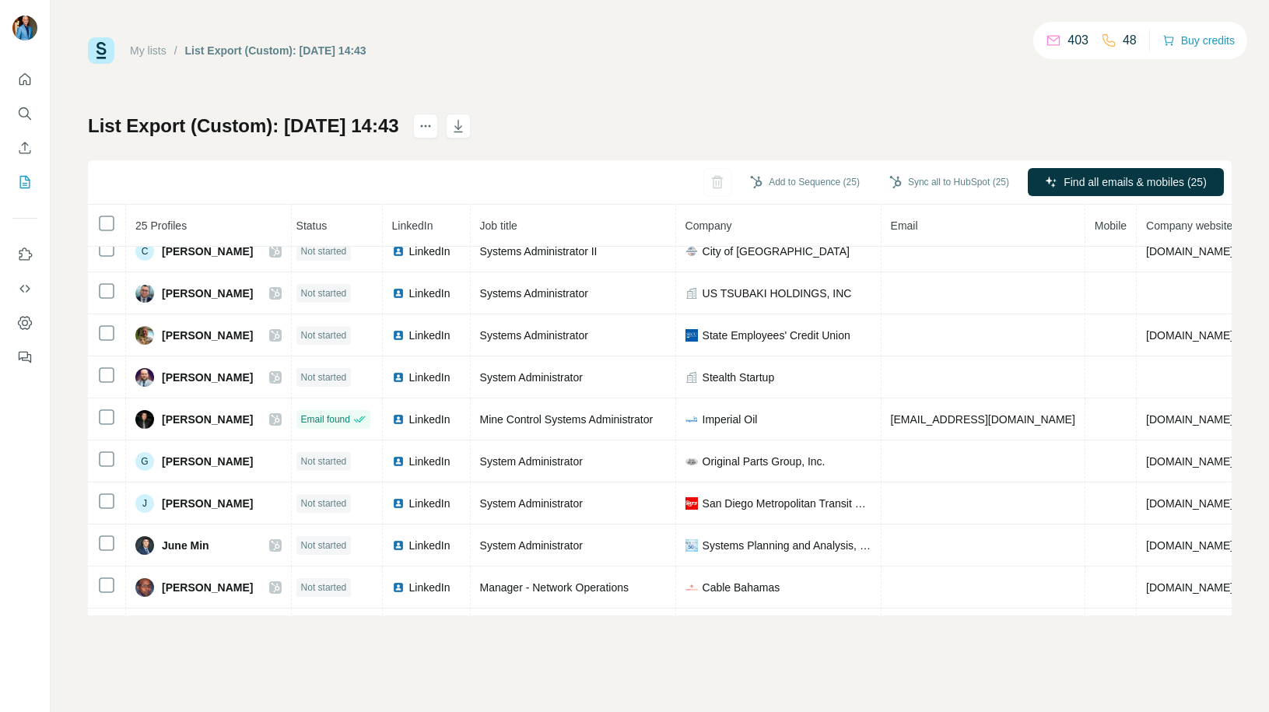
scroll to position [471, 5]
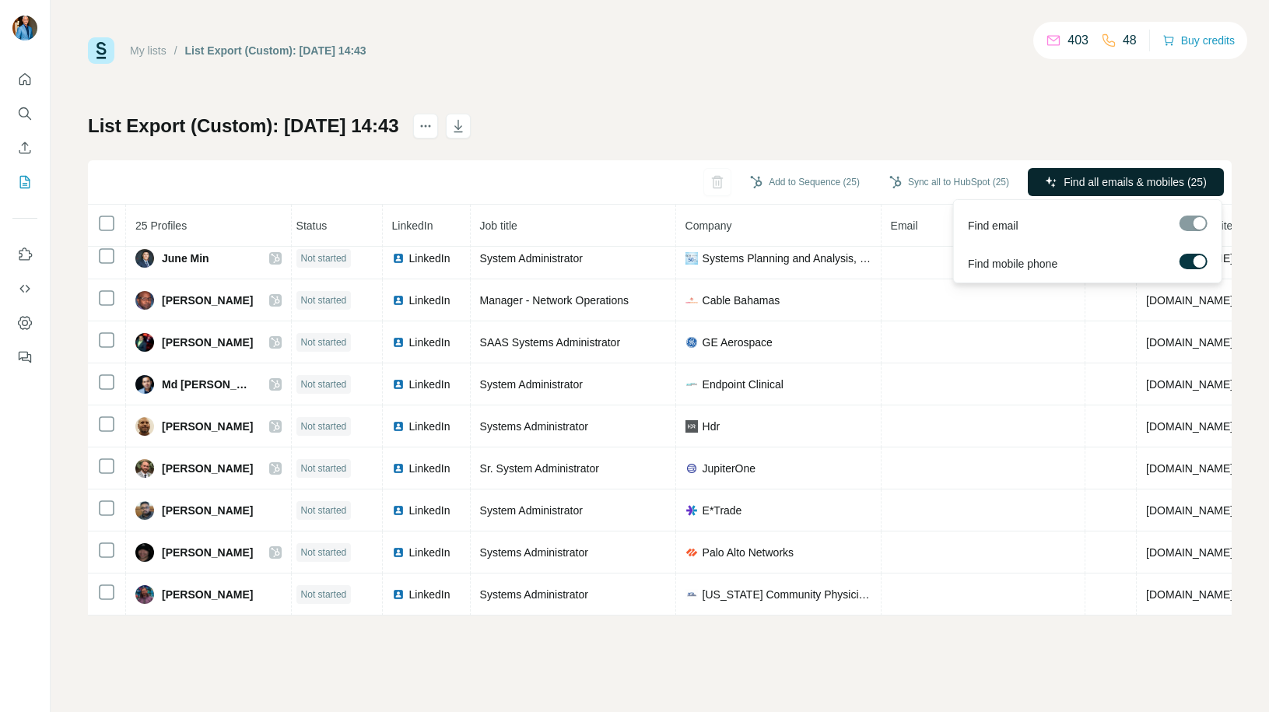
click at [1158, 183] on span "Find all emails & mobiles (25)" at bounding box center [1135, 182] width 143 height 16
